Goal: Navigation & Orientation: Find specific page/section

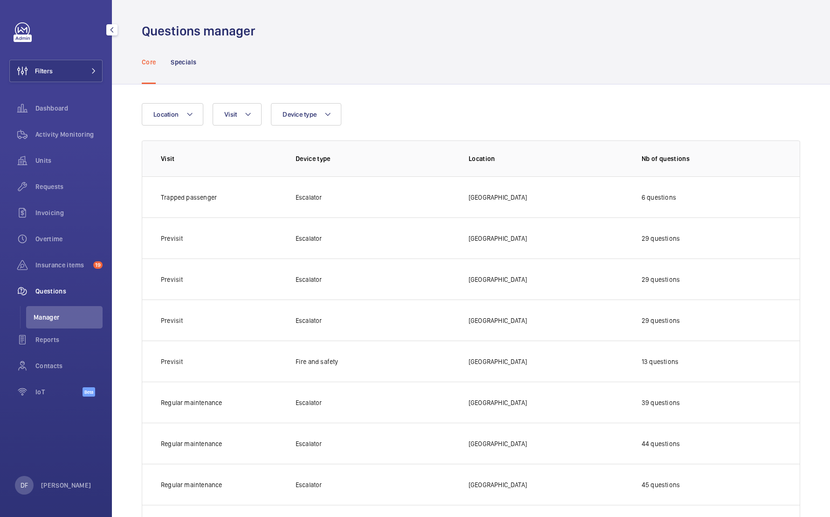
click at [80, 224] on div "Invoicing" at bounding box center [55, 214] width 93 height 26
click at [67, 179] on div "Requests" at bounding box center [55, 186] width 93 height 22
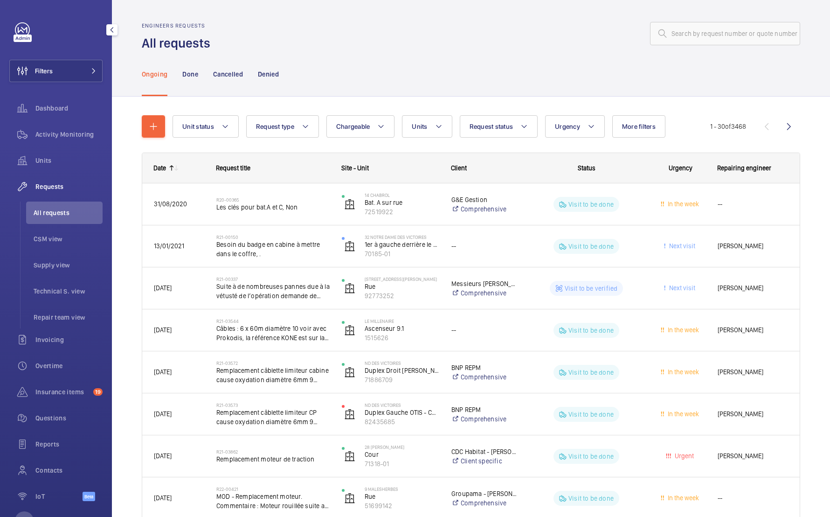
click at [31, 28] on div at bounding box center [59, 29] width 88 height 15
click at [27, 28] on link at bounding box center [22, 29] width 15 height 15
